Goal: Navigation & Orientation: Find specific page/section

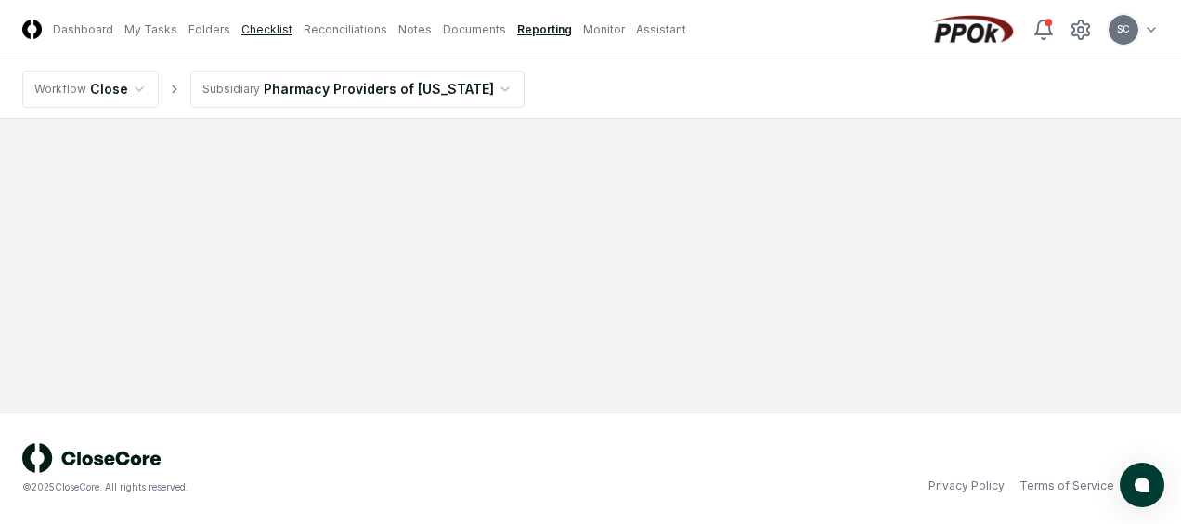
click at [240, 37] on nav "CloseCore Dashboard My Tasks Folders Checklist Reconciliations Notes Documents …" at bounding box center [354, 28] width 664 height 19
click at [257, 31] on link "Checklist" at bounding box center [266, 29] width 51 height 17
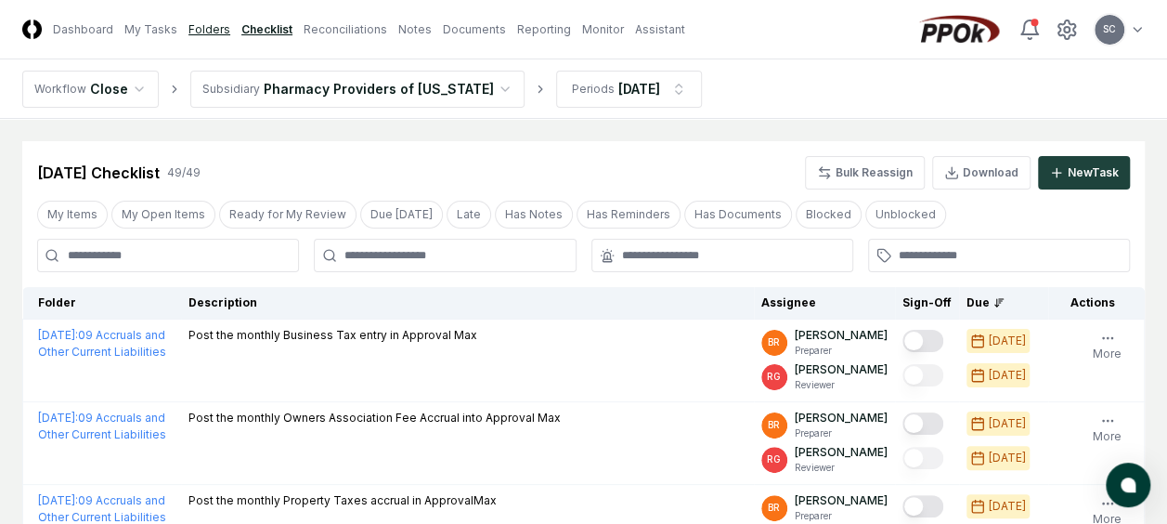
click at [207, 32] on link "Folders" at bounding box center [209, 29] width 42 height 17
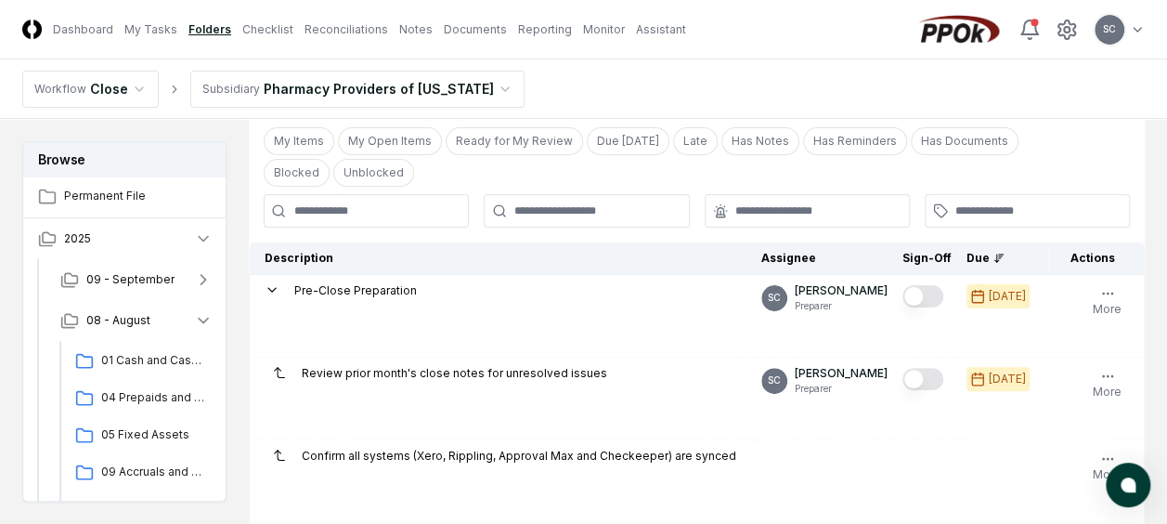
scroll to position [650, 0]
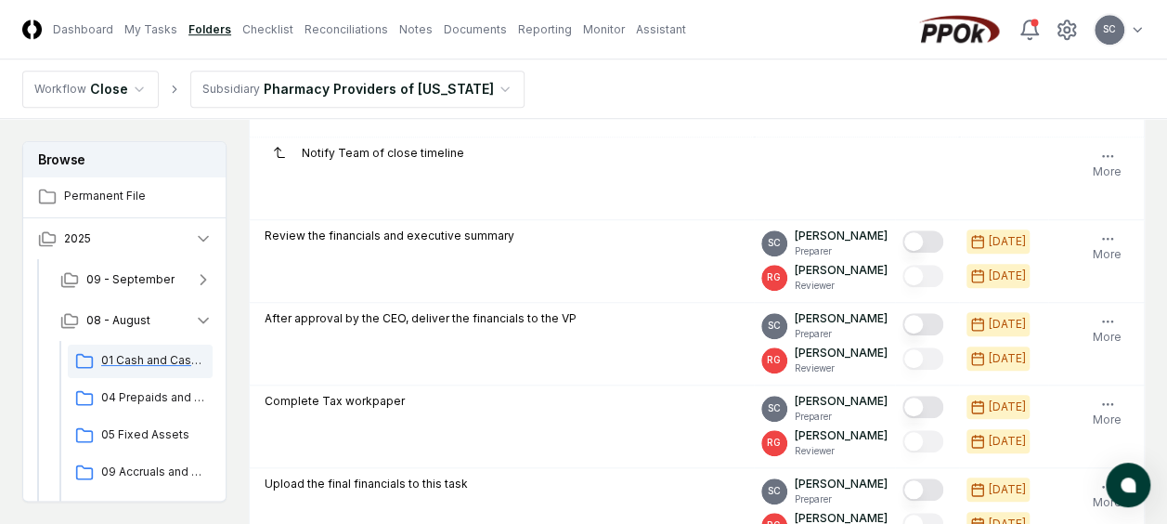
click at [133, 360] on span "01 Cash and Cash Equipvalents" at bounding box center [153, 360] width 104 height 17
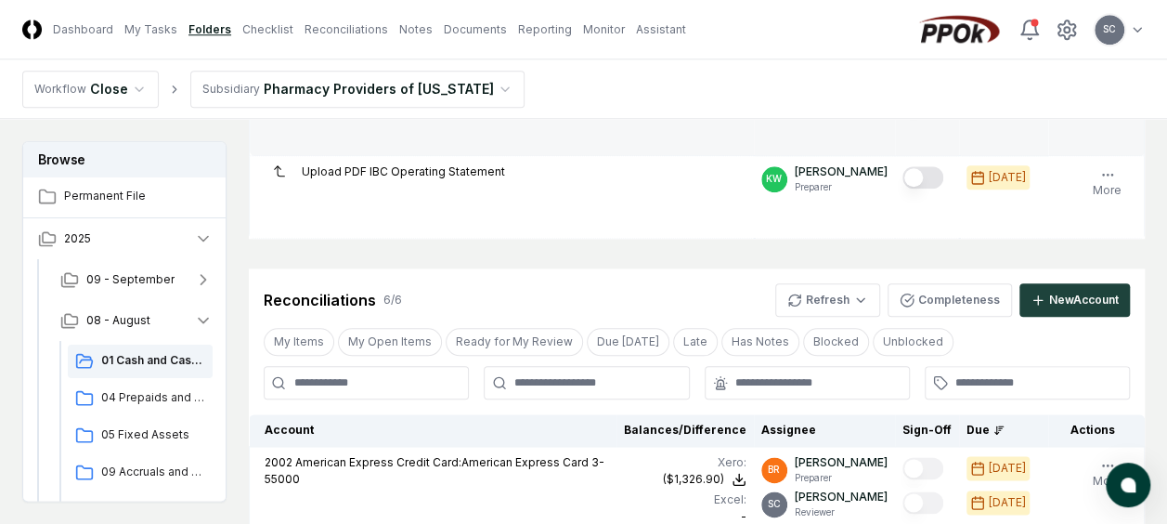
scroll to position [1021, 0]
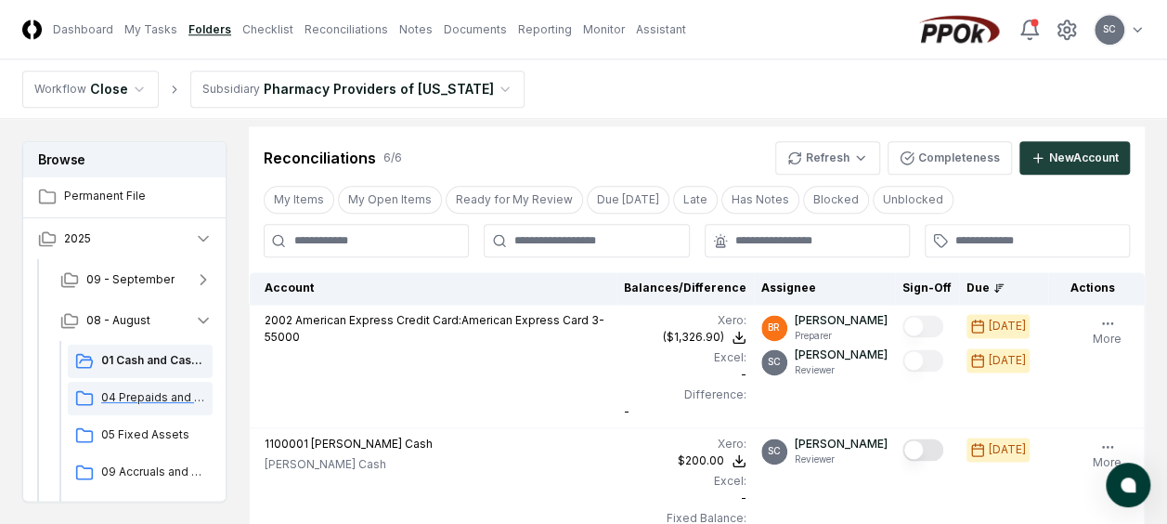
click at [132, 399] on span "04 Prepaids and Other Current Assets" at bounding box center [153, 397] width 104 height 17
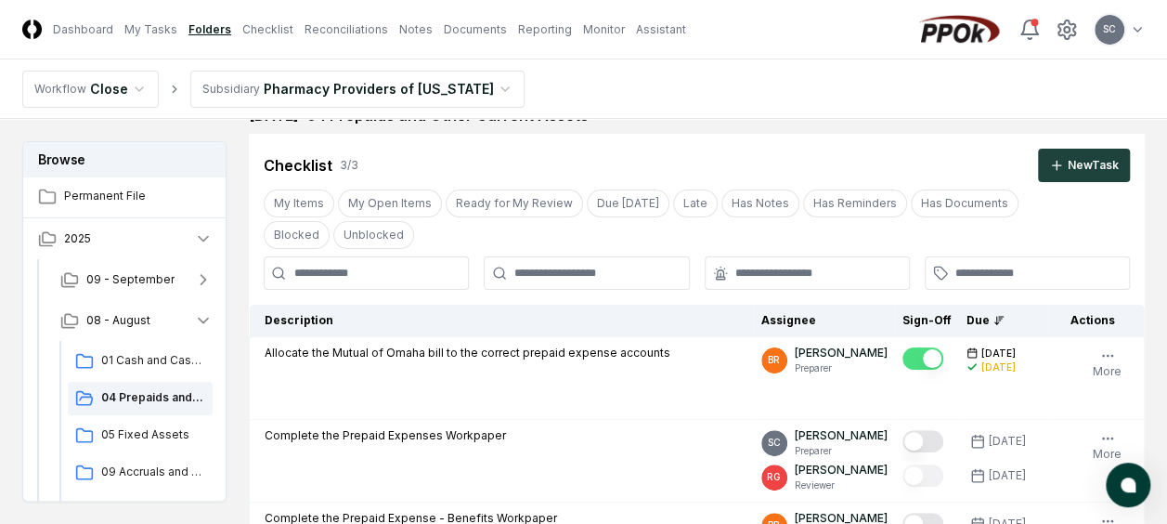
scroll to position [279, 0]
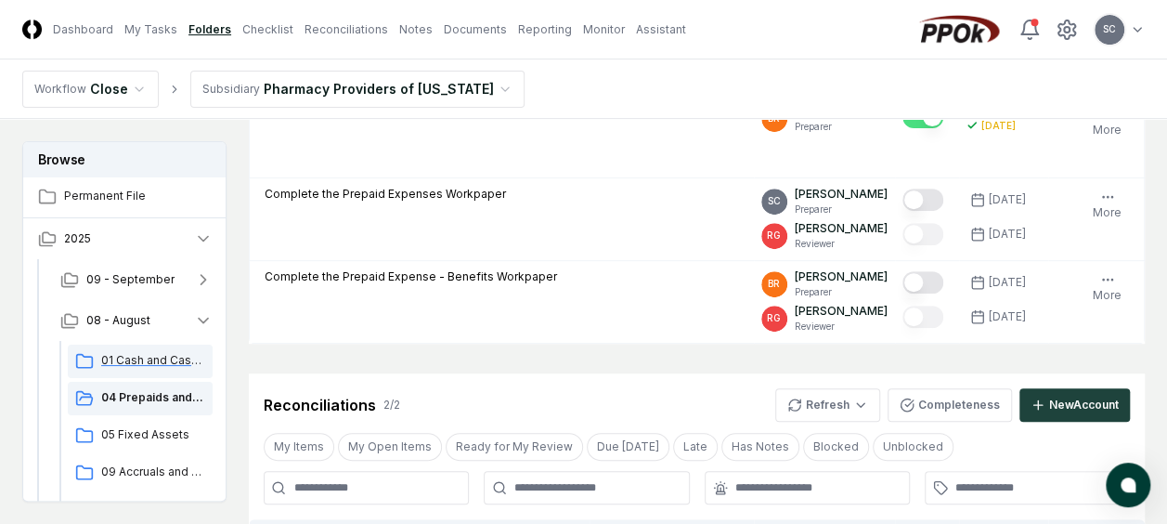
click at [160, 364] on span "01 Cash and Cash Equipvalents" at bounding box center [153, 360] width 104 height 17
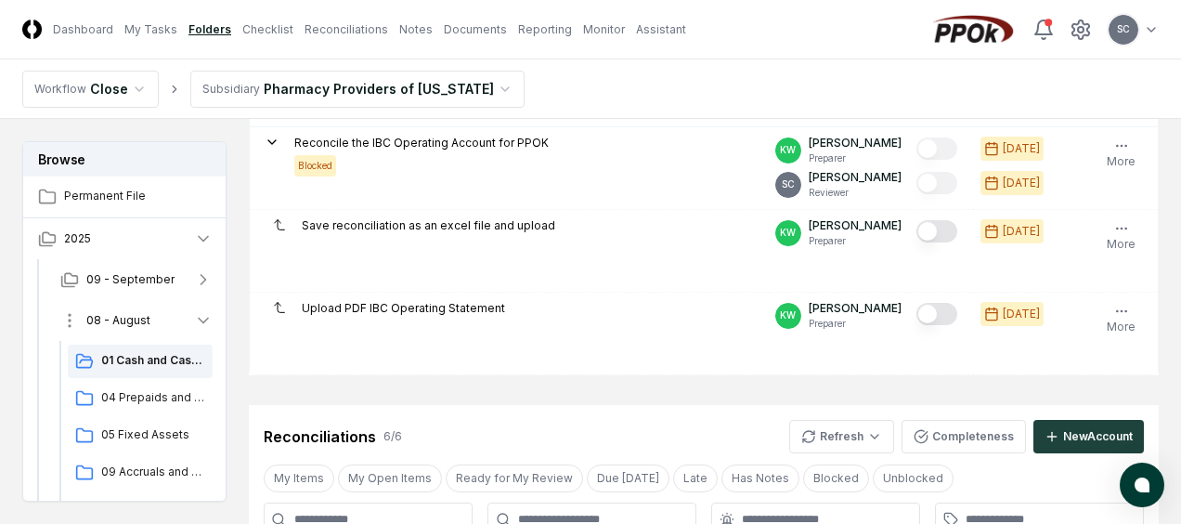
click at [67, 323] on html "CloseCore Dashboard My Tasks Folders Checklist Reconciliations Notes Documents …" at bounding box center [590, 463] width 1181 height 2412
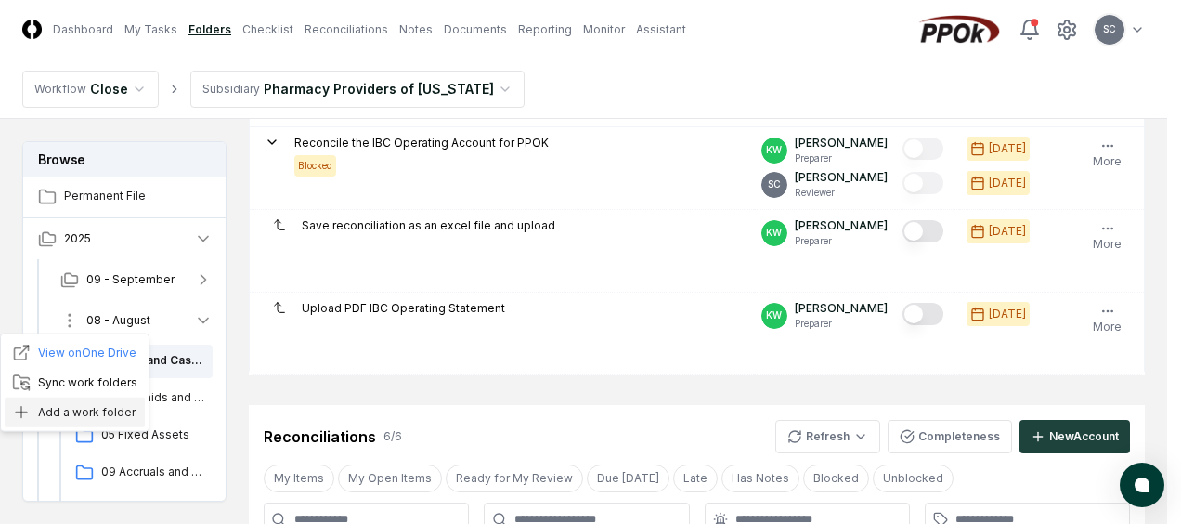
click at [45, 418] on div "Add a work folder" at bounding box center [75, 412] width 140 height 30
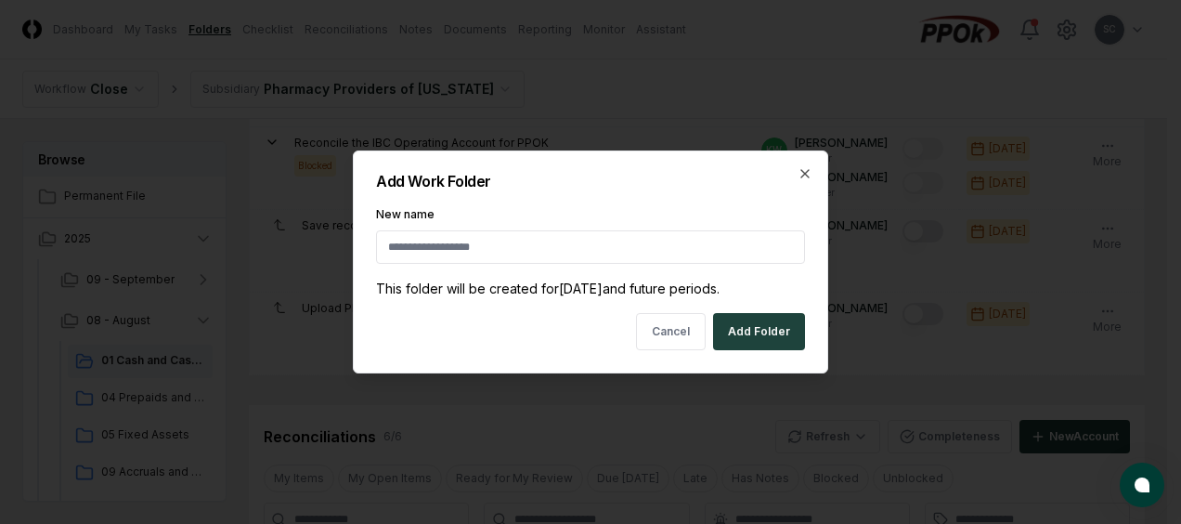
click at [503, 253] on input "New name" at bounding box center [590, 246] width 429 height 33
type input "***"
click at [668, 332] on button "Cancel" at bounding box center [671, 331] width 70 height 37
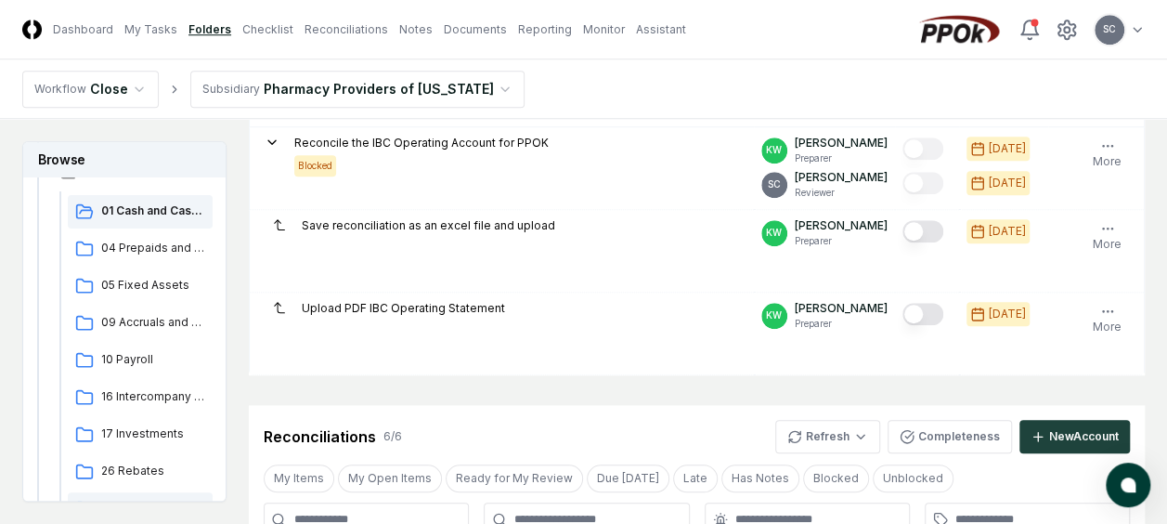
scroll to position [371, 0]
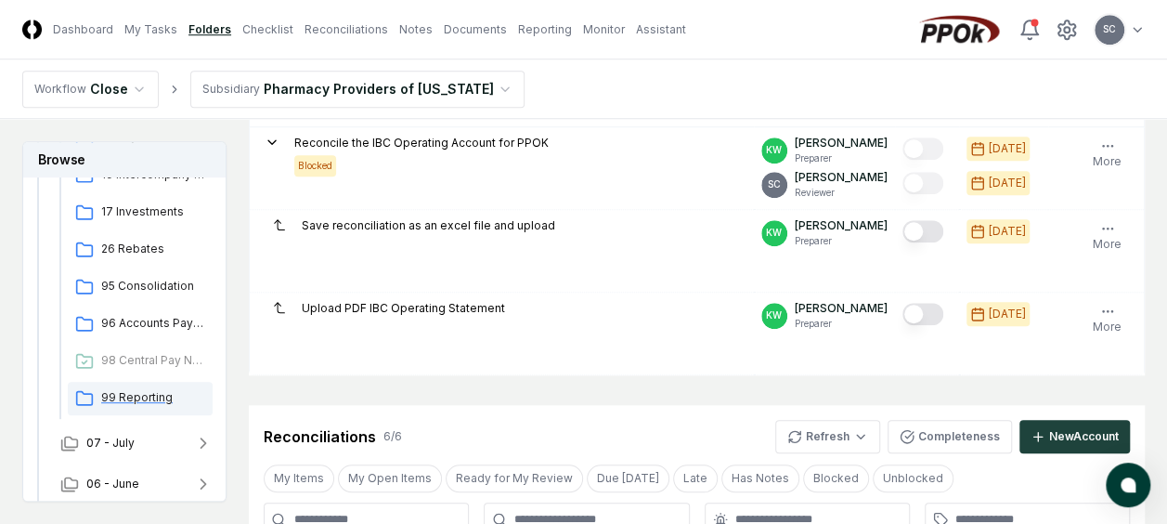
click at [126, 402] on span "99 Reporting" at bounding box center [153, 397] width 104 height 17
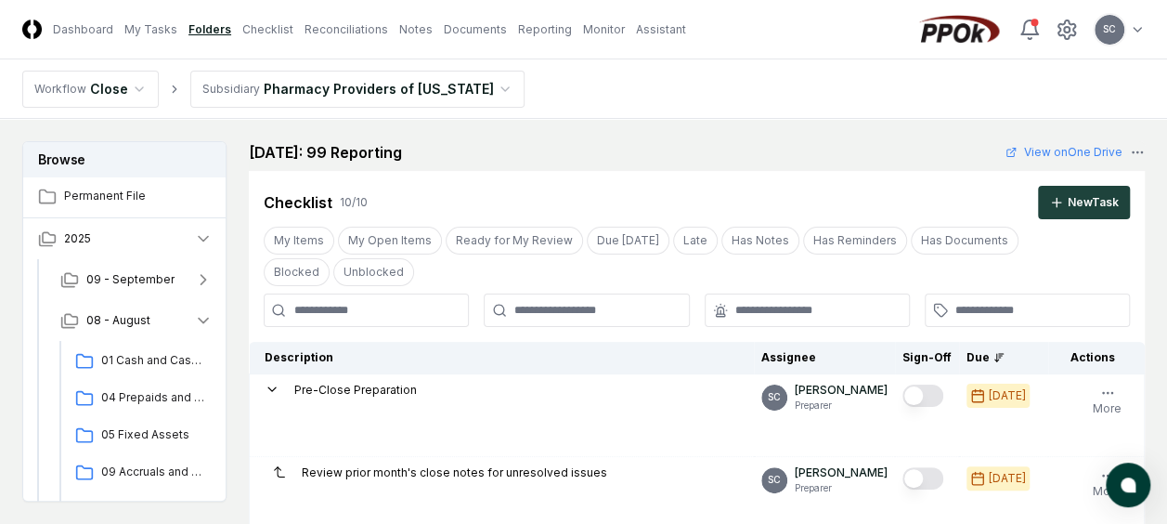
click at [712, 67] on nav "Workflow Close Subsidiary Pharmacy Providers of [US_STATE]" at bounding box center [583, 88] width 1167 height 59
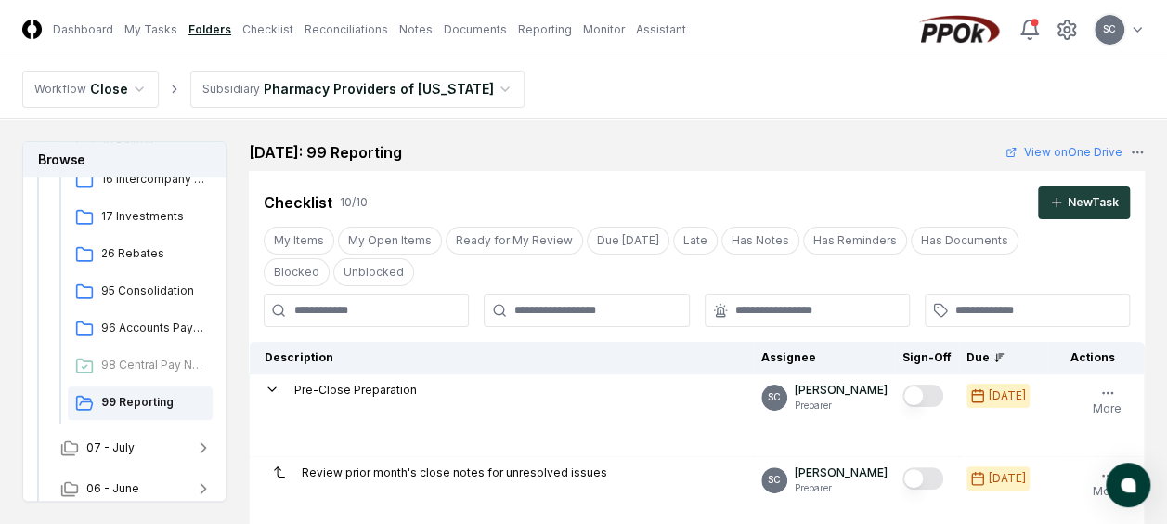
scroll to position [371, 0]
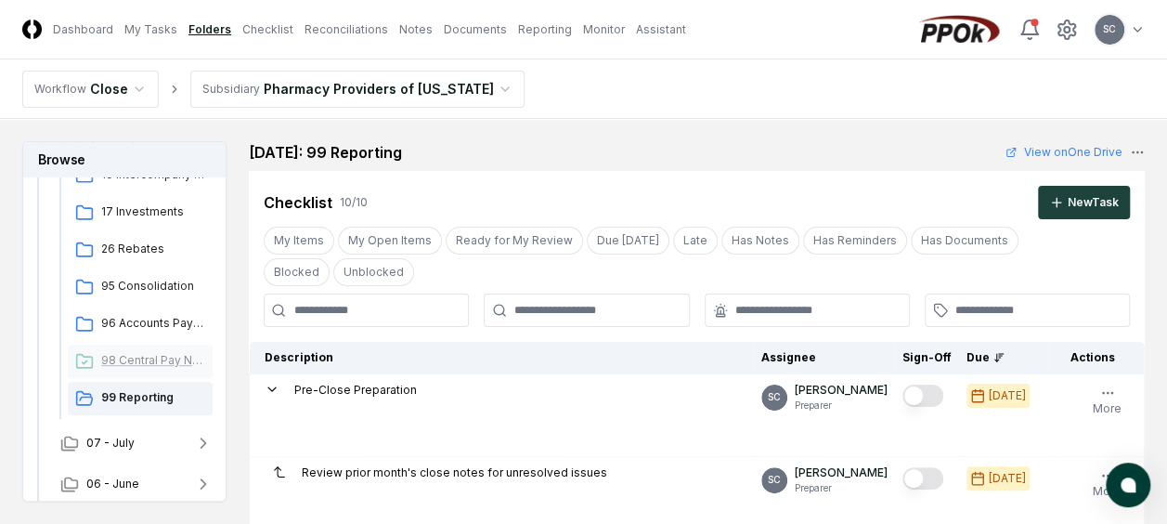
click at [148, 353] on span "98 Central Pay Network Funds" at bounding box center [153, 360] width 104 height 17
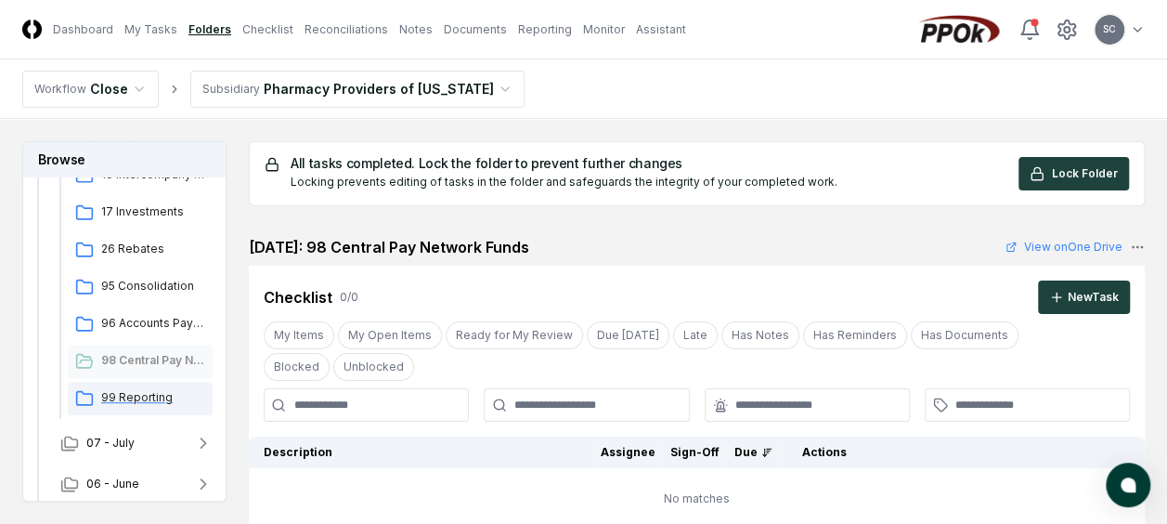
click at [139, 392] on span "99 Reporting" at bounding box center [153, 397] width 104 height 17
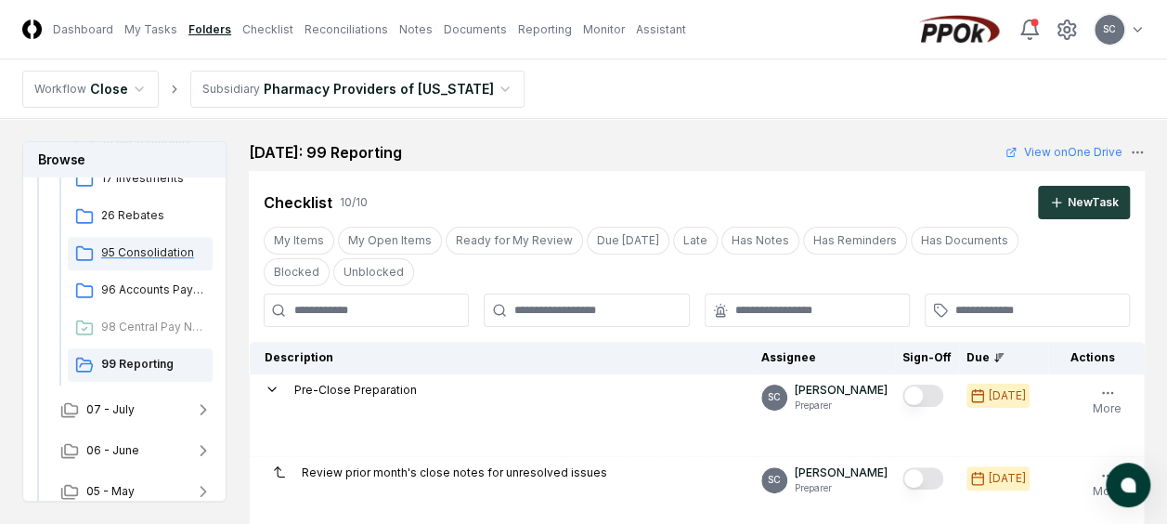
scroll to position [419, 0]
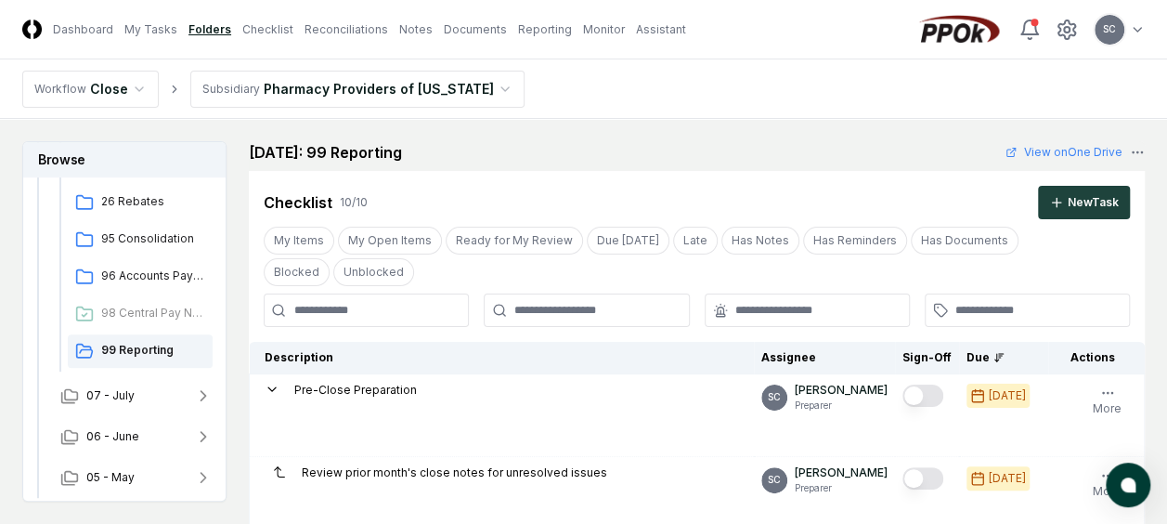
click at [698, 90] on nav "Workflow Close Subsidiary Pharmacy Providers of [US_STATE]" at bounding box center [583, 88] width 1167 height 59
